Goal: Transaction & Acquisition: Purchase product/service

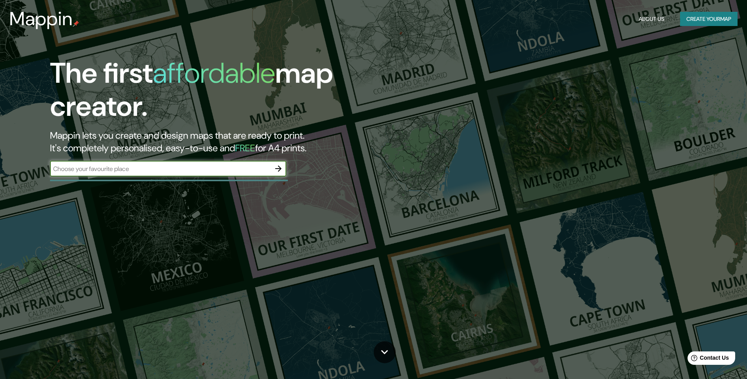
click at [239, 160] on div "The first affordable map creator. Mappin lets you create and design maps that a…" at bounding box center [237, 121] width 448 height 128
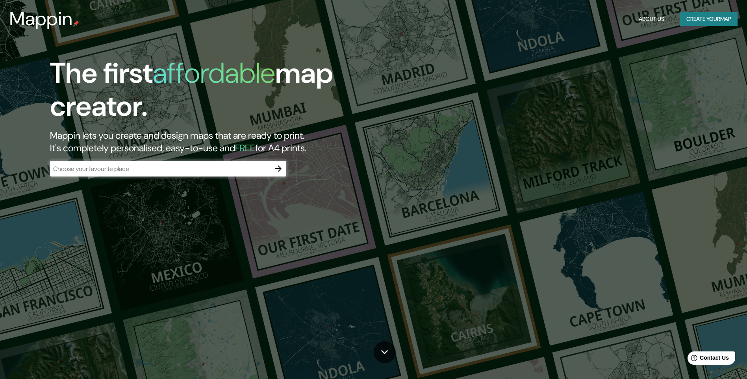
click at [236, 171] on input "text" at bounding box center [160, 168] width 221 height 9
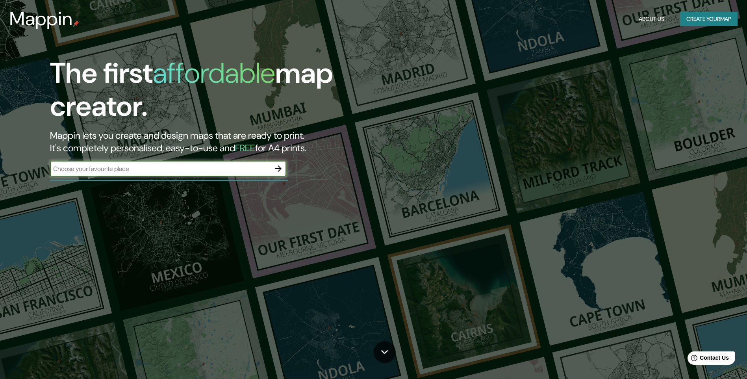
type input "[GEOGRAPHIC_DATA]"
click at [280, 167] on icon "button" at bounding box center [278, 168] width 9 height 9
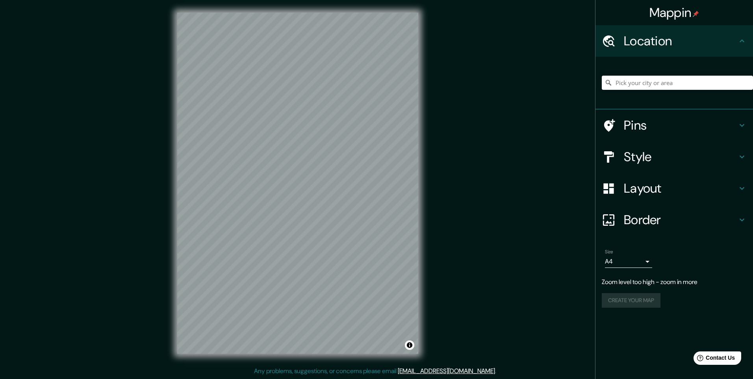
click at [143, 198] on div "Mappin Location Pins Style Layout Border Choose a border. Hint : you can make l…" at bounding box center [376, 189] width 753 height 379
click at [671, 156] on h4 "Style" at bounding box center [680, 157] width 113 height 16
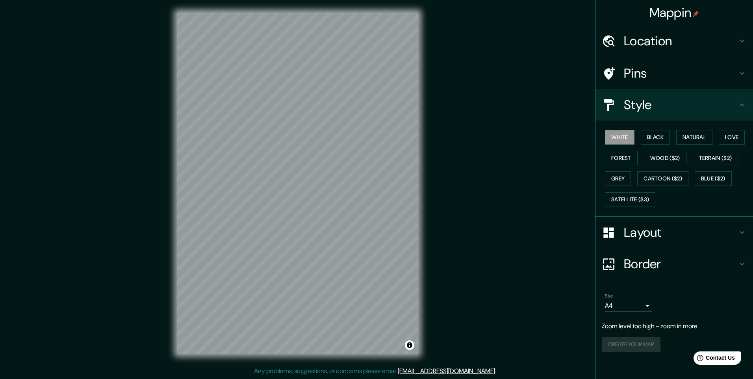
click at [663, 264] on h4 "Border" at bounding box center [680, 264] width 113 height 16
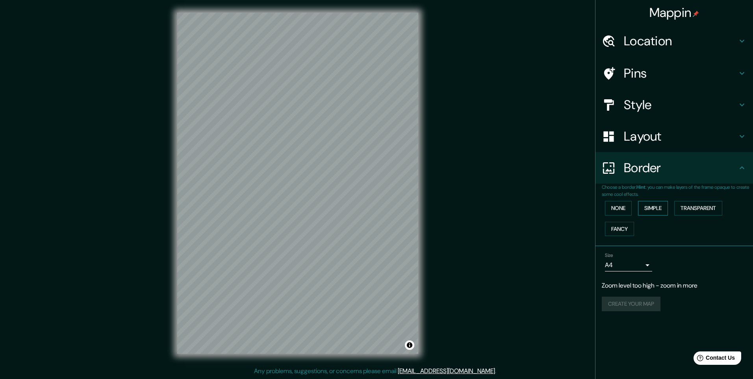
click at [656, 206] on button "Simple" at bounding box center [653, 208] width 30 height 15
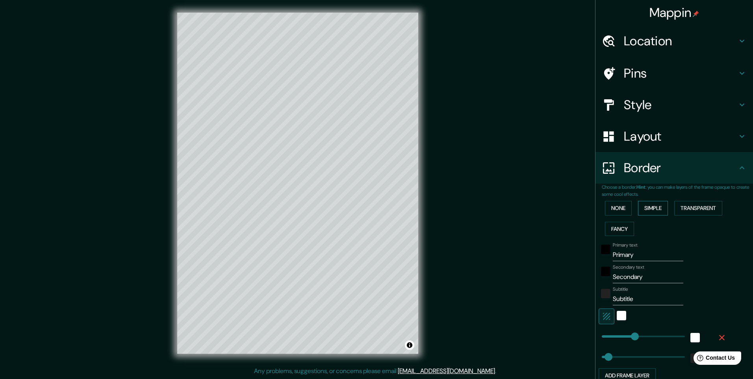
click at [656, 205] on button "Simple" at bounding box center [653, 208] width 30 height 15
type input "245"
type input "49"
click at [632, 205] on div "None Simple Transparent Fancy" at bounding box center [677, 218] width 151 height 41
click at [622, 211] on button "None" at bounding box center [618, 208] width 27 height 15
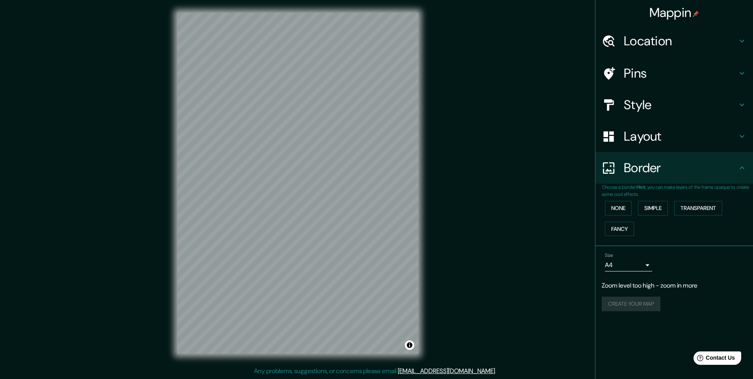
click at [655, 46] on h4 "Location" at bounding box center [680, 41] width 113 height 16
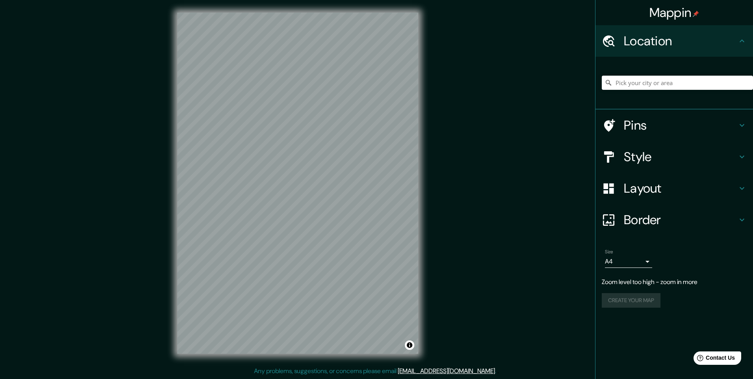
click at [655, 46] on h4 "Location" at bounding box center [680, 41] width 113 height 16
click at [664, 80] on input "Pick your city or area" at bounding box center [677, 83] width 151 height 14
type input "Gjilan, [GEOGRAPHIC_DATA]"
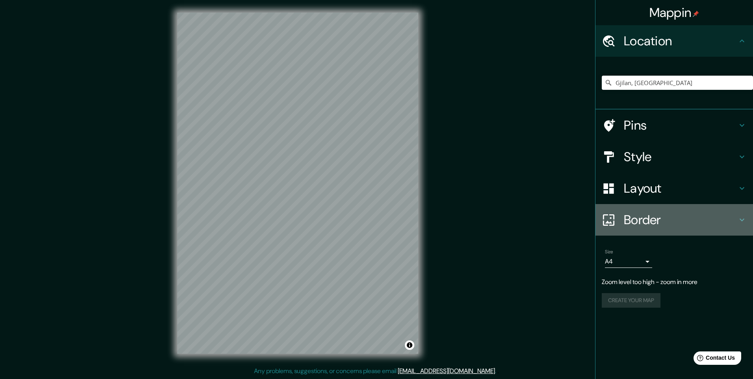
click at [640, 219] on h4 "Border" at bounding box center [680, 220] width 113 height 16
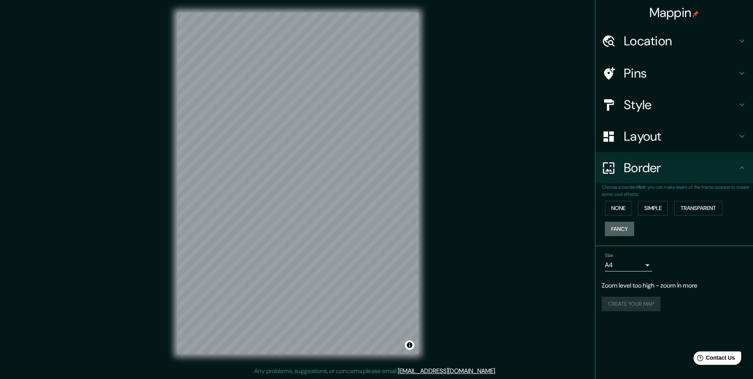
click at [623, 225] on button "Fancy" at bounding box center [619, 229] width 29 height 15
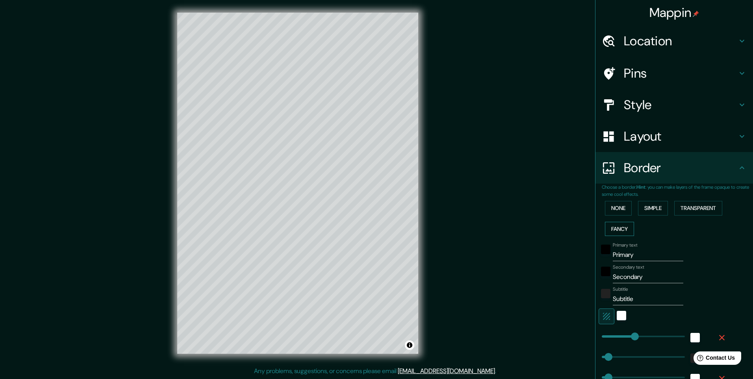
click at [623, 225] on button "Fancy" at bounding box center [619, 229] width 29 height 15
type input "245"
type input "49"
type input "24"
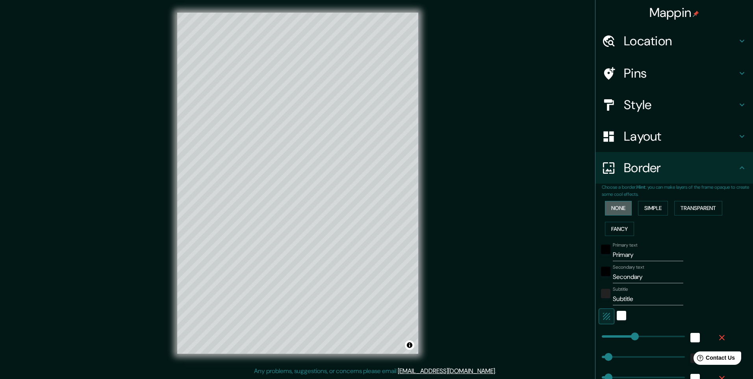
click at [619, 206] on button "None" at bounding box center [618, 208] width 27 height 15
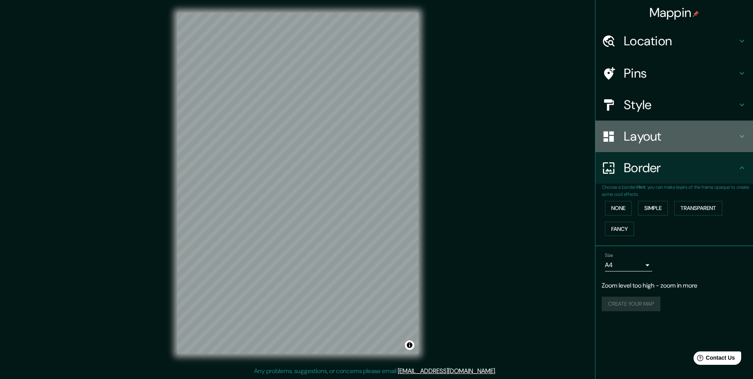
click at [658, 128] on h4 "Layout" at bounding box center [680, 136] width 113 height 16
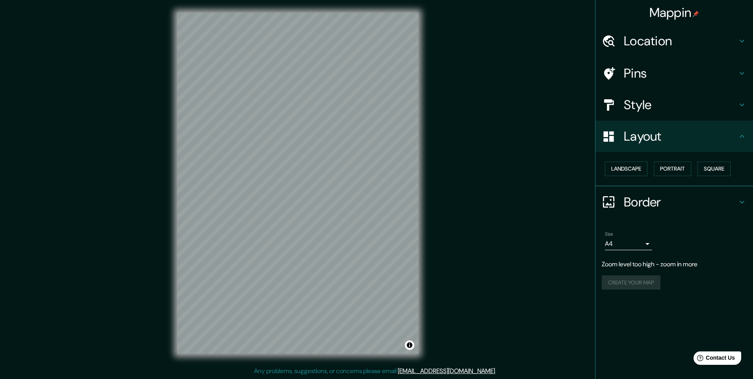
click at [643, 158] on div "Landscape [GEOGRAPHIC_DATA]" at bounding box center [675, 169] width 158 height 34
click at [696, 161] on div "Landscape [GEOGRAPHIC_DATA]" at bounding box center [677, 168] width 151 height 21
click at [713, 166] on button "Square" at bounding box center [714, 169] width 33 height 15
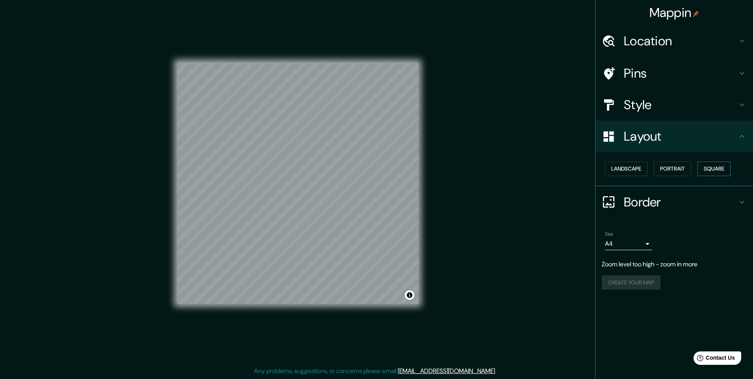
click at [713, 166] on button "Square" at bounding box center [714, 169] width 33 height 15
click at [636, 172] on button "Landscape" at bounding box center [626, 169] width 43 height 15
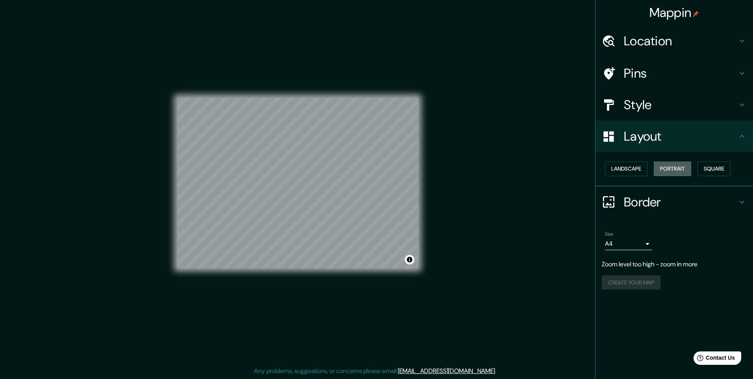
click at [665, 168] on button "Portrait" at bounding box center [672, 169] width 37 height 15
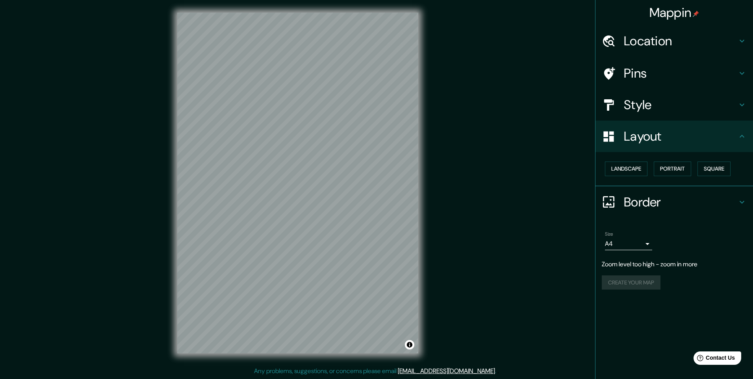
click at [649, 103] on h4 "Style" at bounding box center [680, 105] width 113 height 16
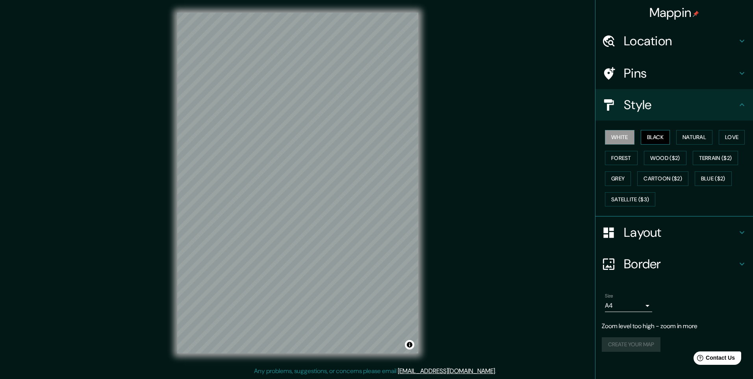
click at [659, 136] on button "Black" at bounding box center [656, 137] width 30 height 15
click at [610, 139] on button "White" at bounding box center [620, 137] width 30 height 15
click at [708, 138] on button "Natural" at bounding box center [695, 137] width 36 height 15
click at [733, 139] on button "Love" at bounding box center [732, 137] width 26 height 15
click at [629, 159] on button "Forest" at bounding box center [621, 158] width 33 height 15
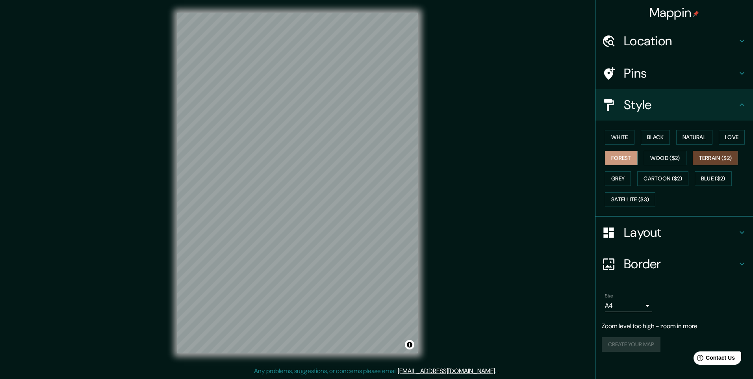
click at [725, 163] on button "Terrain ($2)" at bounding box center [716, 158] width 46 height 15
click at [669, 136] on button "Black" at bounding box center [656, 137] width 30 height 15
click at [618, 137] on button "White" at bounding box center [620, 137] width 30 height 15
click at [671, 73] on h4 "Pins" at bounding box center [680, 73] width 113 height 16
